Goal: Navigation & Orientation: Find specific page/section

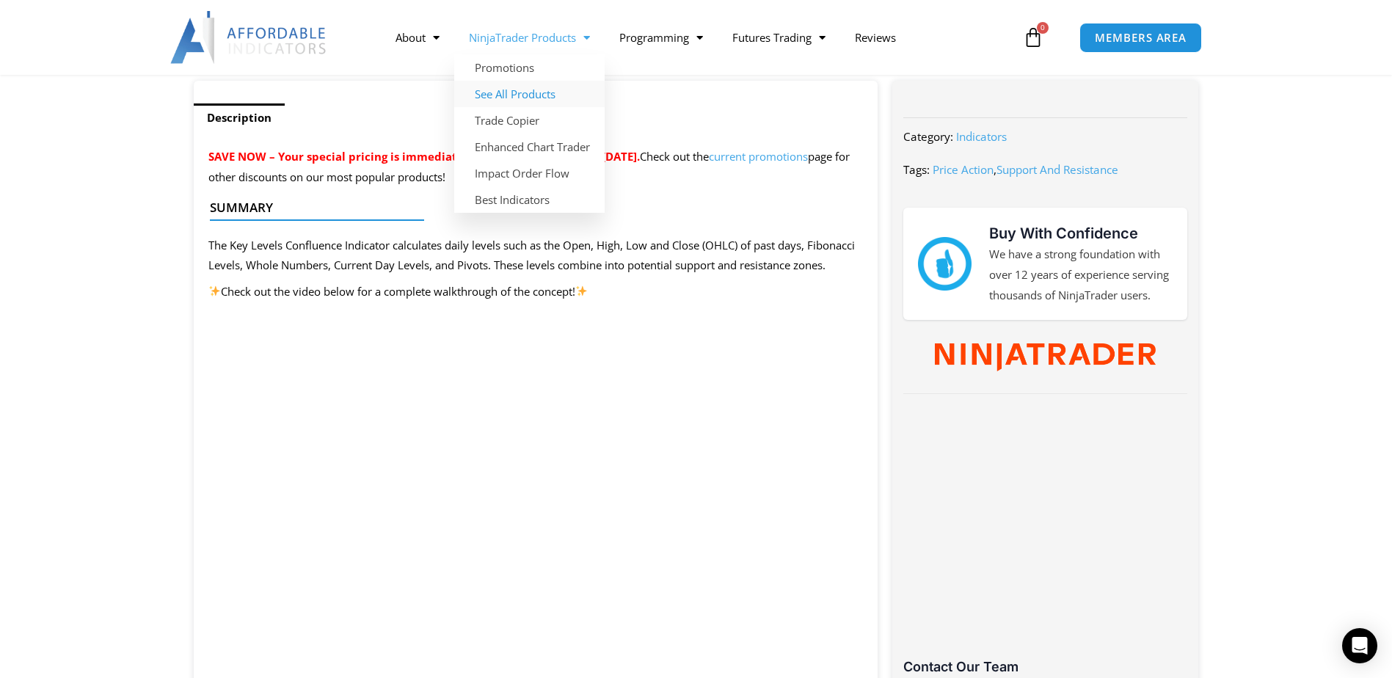
click at [552, 91] on link "See All Products" at bounding box center [529, 94] width 150 height 26
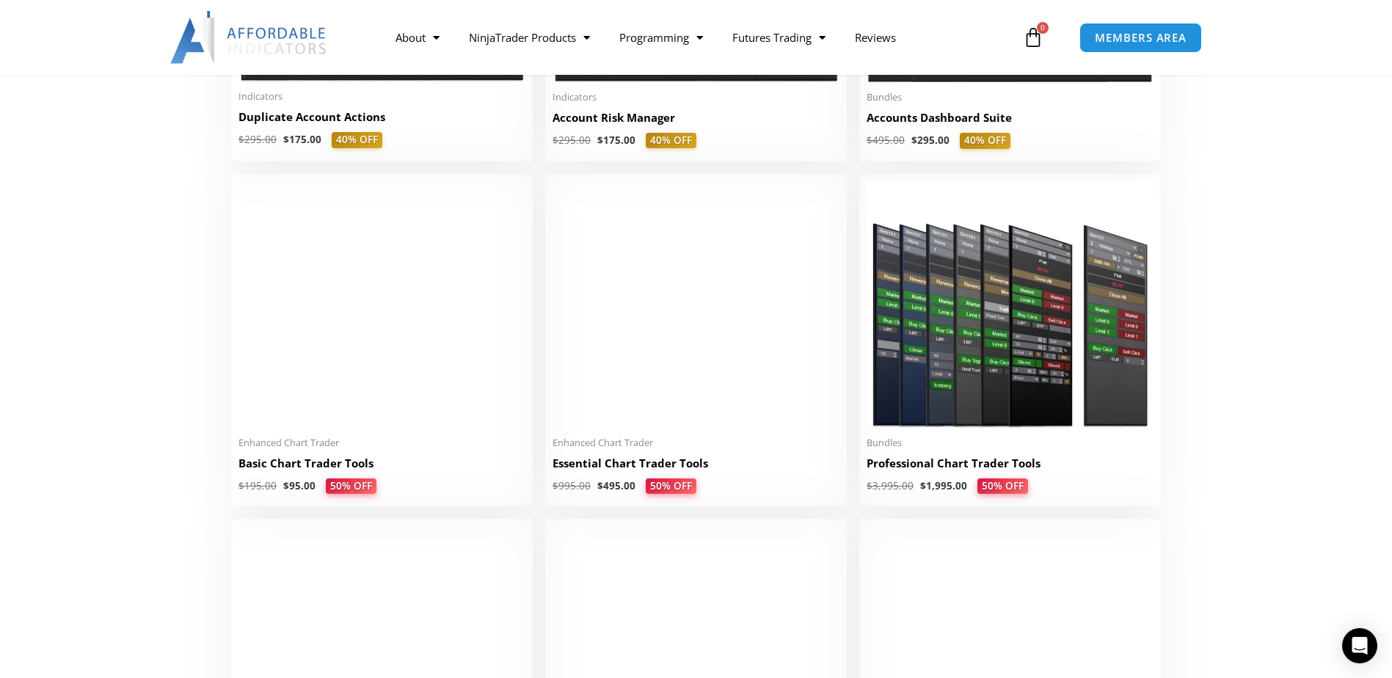
scroll to position [587, 0]
